Goal: Task Accomplishment & Management: Complete application form

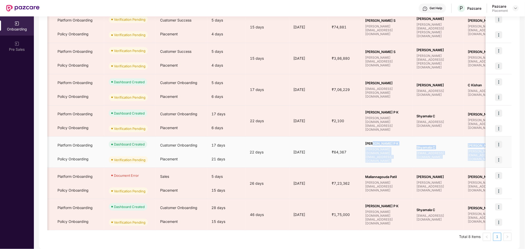
scroll to position [0, 218]
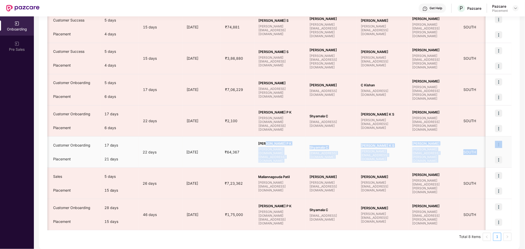
drag, startPoint x: 485, startPoint y: 149, endPoint x: 488, endPoint y: 159, distance: 11.3
click at [488, 159] on tr "R RC LABS Rollover Platform Onboarding Policy Onboarding Dashboard Created Veri…" at bounding box center [211, 152] width 763 height 31
click at [390, 162] on td "[PERSON_NAME] K S [PERSON_NAME][EMAIL_ADDRESS][DOMAIN_NAME]" at bounding box center [382, 152] width 51 height 31
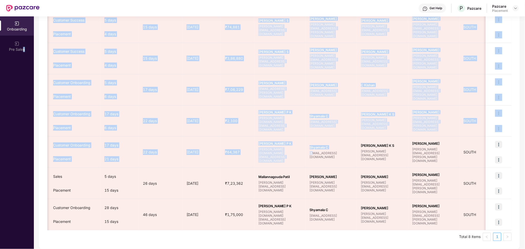
scroll to position [0, 0]
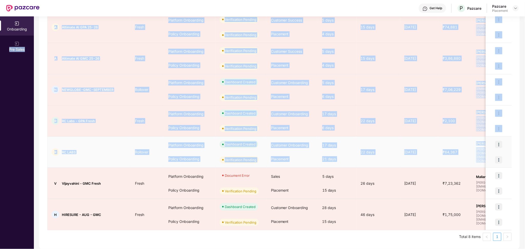
drag, startPoint x: 313, startPoint y: 155, endPoint x: 49, endPoint y: 152, distance: 264.0
click at [9, 148] on div "Onboarding Pre Sales Onboarding Showing results for 8 companies/deals All Deals…" at bounding box center [262, 132] width 525 height 233
click at [84, 154] on div "R RC LABS" at bounding box center [88, 153] width 83 height 8
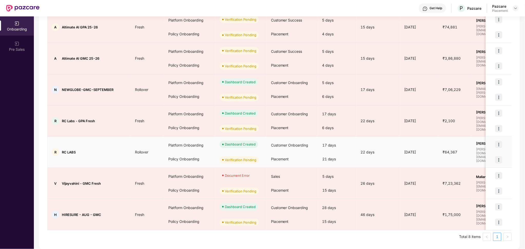
click at [498, 161] on img at bounding box center [498, 159] width 7 height 7
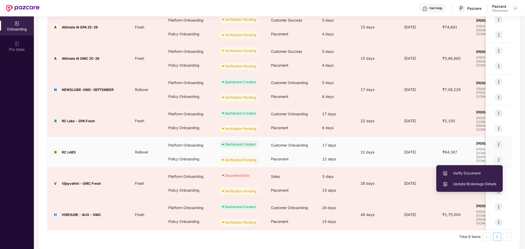
click at [408, 151] on div "[DATE]" at bounding box center [419, 153] width 38 height 6
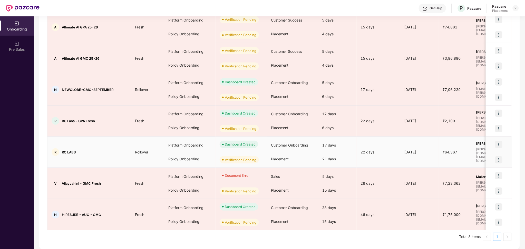
click at [496, 156] on img at bounding box center [498, 159] width 7 height 7
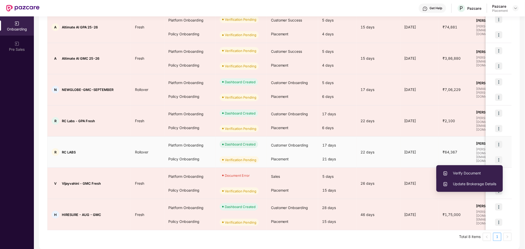
click at [463, 174] on span "Verify Document" at bounding box center [470, 174] width 54 height 6
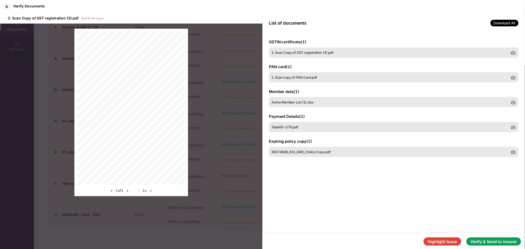
click at [327, 158] on div "GSTIN certificate ( 1 ) 3. Scan Copy of GST registration (3).pdf PAN card ( 1 )…" at bounding box center [393, 133] width 262 height 201
click at [327, 156] on div "89374568_831_GMC_Policy Copy.pdf" at bounding box center [394, 152] width 250 height 11
click at [305, 127] on div "TataAIG-UTR.pdf" at bounding box center [391, 127] width 239 height 4
click at [301, 101] on span "Active Member List (1).xlsx" at bounding box center [293, 103] width 42 height 4
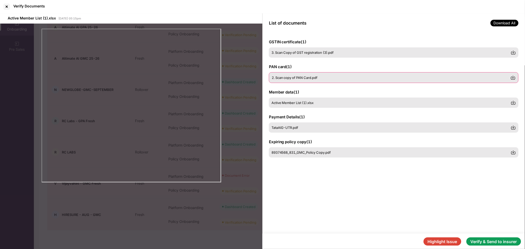
click at [301, 80] on span "2. Scan copy of PAN Card.pdf" at bounding box center [295, 78] width 46 height 4
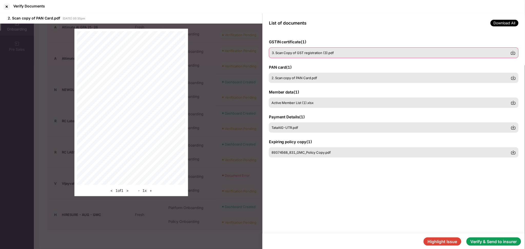
click at [306, 50] on div "3. Scan Copy of GST registration (3).pdf" at bounding box center [394, 52] width 250 height 11
click at [9, 4] on div at bounding box center [7, 7] width 8 height 8
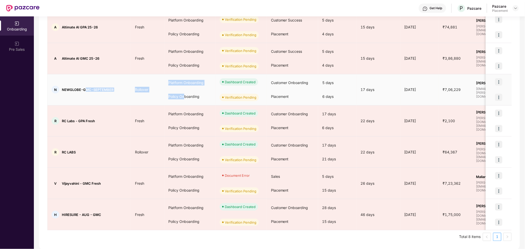
drag, startPoint x: 86, startPoint y: 90, endPoint x: 185, endPoint y: 94, distance: 98.6
click at [185, 94] on tr "N NEWGLOBE-GMC-SEPTEMBER Rollover Platform Onboarding Policy Onboarding Dashboa…" at bounding box center [428, 89] width 763 height 31
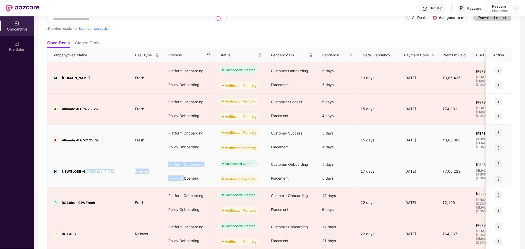
scroll to position [36, 0]
